Goal: Information Seeking & Learning: Learn about a topic

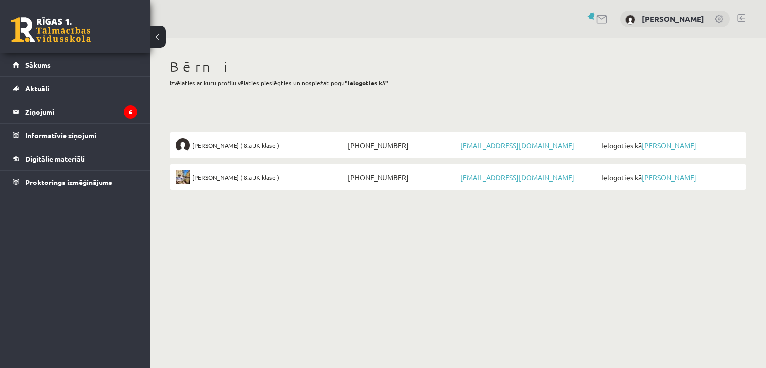
click at [650, 151] on span "Ielogoties kā [PERSON_NAME]" at bounding box center [669, 145] width 141 height 14
click at [650, 147] on link "[PERSON_NAME]" at bounding box center [669, 145] width 54 height 9
click at [653, 144] on link "[PERSON_NAME]" at bounding box center [669, 145] width 54 height 9
click at [86, 35] on link at bounding box center [51, 29] width 80 height 25
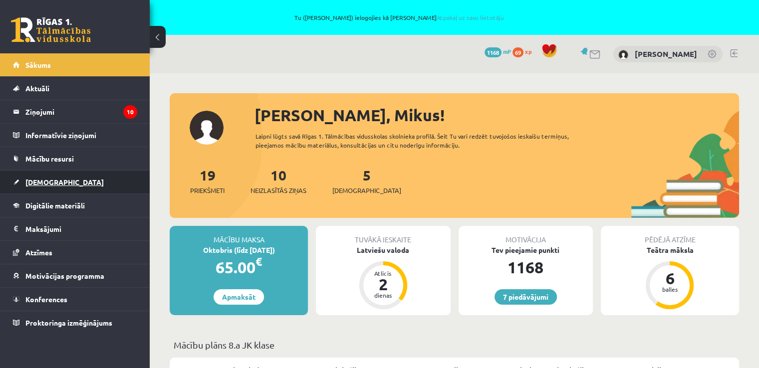
click at [35, 185] on span "Ieskaites" at bounding box center [64, 182] width 78 height 9
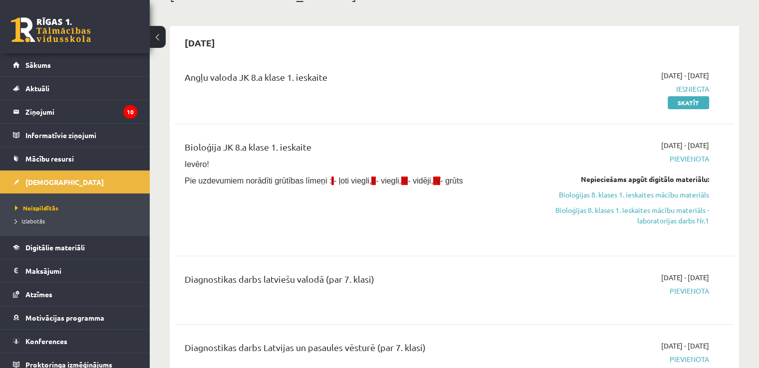
scroll to position [120, 0]
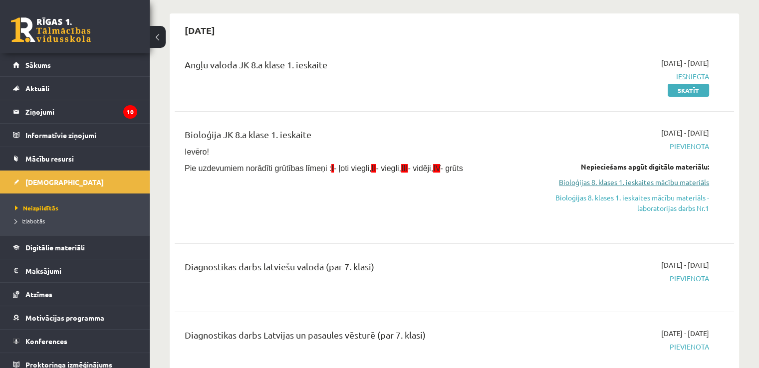
click at [676, 180] on link "Bioloģijas 8. klases 1. ieskaites mācību materiāls" at bounding box center [626, 182] width 165 height 10
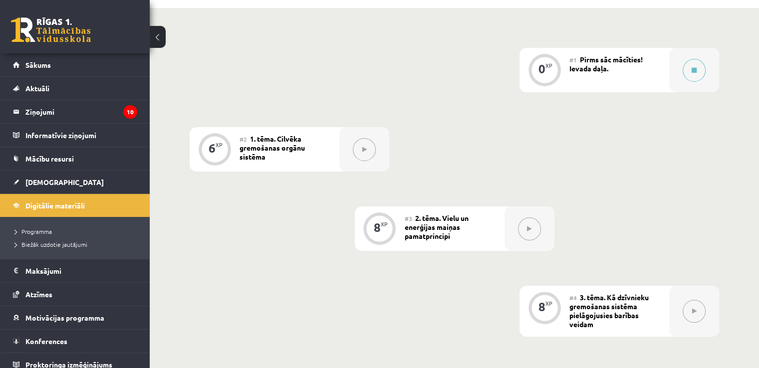
scroll to position [259, 0]
